Goal: Navigation & Orientation: Find specific page/section

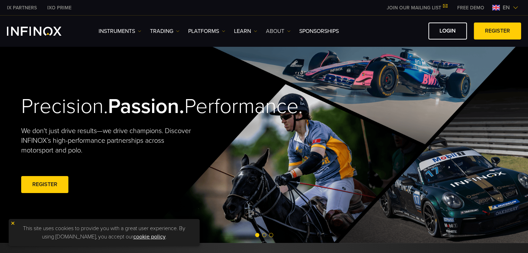
click at [285, 31] on link "ABOUT" at bounding box center [278, 31] width 25 height 8
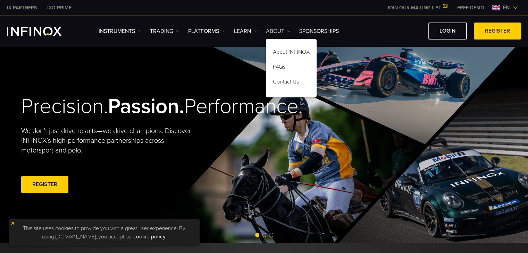
click at [285, 31] on link "ABOUT" at bounding box center [278, 31] width 25 height 8
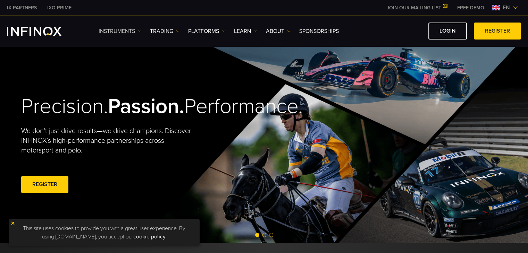
click at [127, 32] on link "Instruments" at bounding box center [120, 31] width 43 height 8
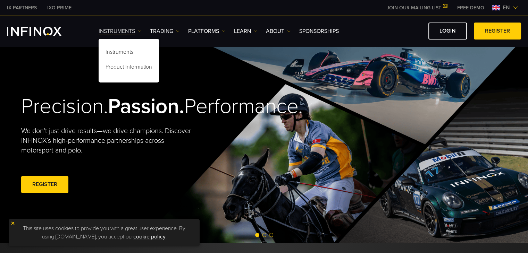
click at [127, 32] on link "Instruments" at bounding box center [120, 31] width 43 height 8
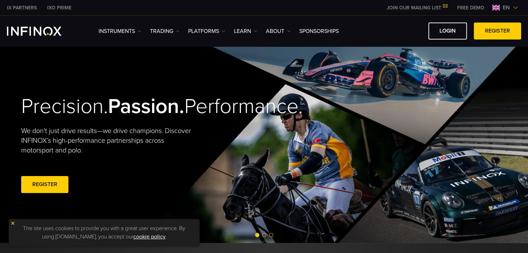
click at [18, 9] on link "IX PARTNERS" at bounding box center [22, 7] width 40 height 7
click at [19, 6] on link "IX PARTNERS" at bounding box center [22, 7] width 40 height 7
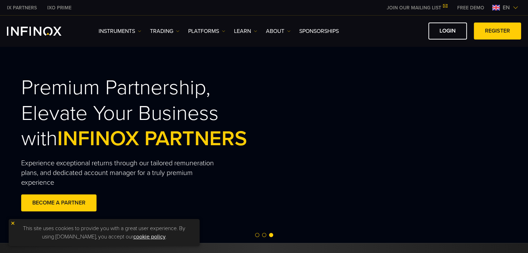
click at [29, 6] on link "IX PARTNERS" at bounding box center [22, 7] width 40 height 7
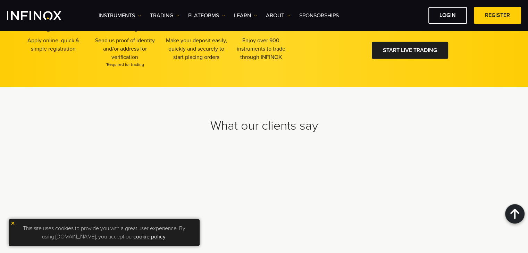
click at [432, 20] on link "LOGIN" at bounding box center [447, 15] width 39 height 17
